Goal: Navigation & Orientation: Find specific page/section

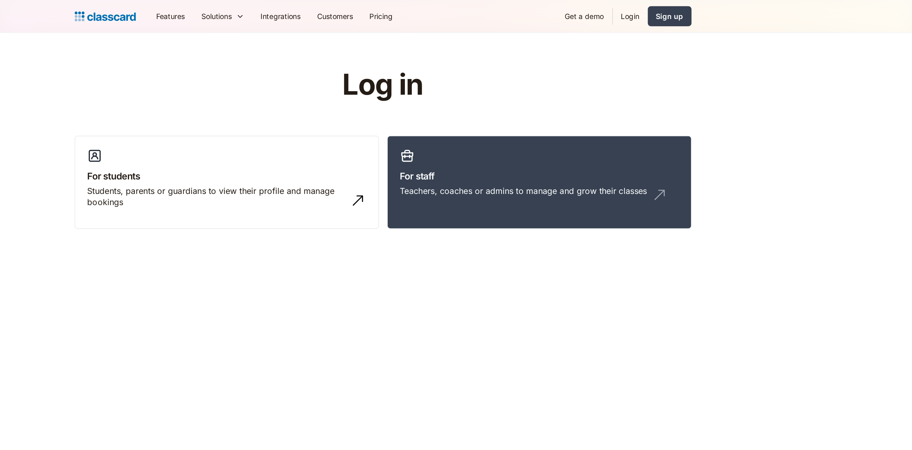
click at [383, 106] on h3 "For students" at bounding box center [364, 103] width 163 height 8
click at [367, 109] on div "Students, parents or guardians to view their profile and manage bookings" at bounding box center [358, 116] width 151 height 14
